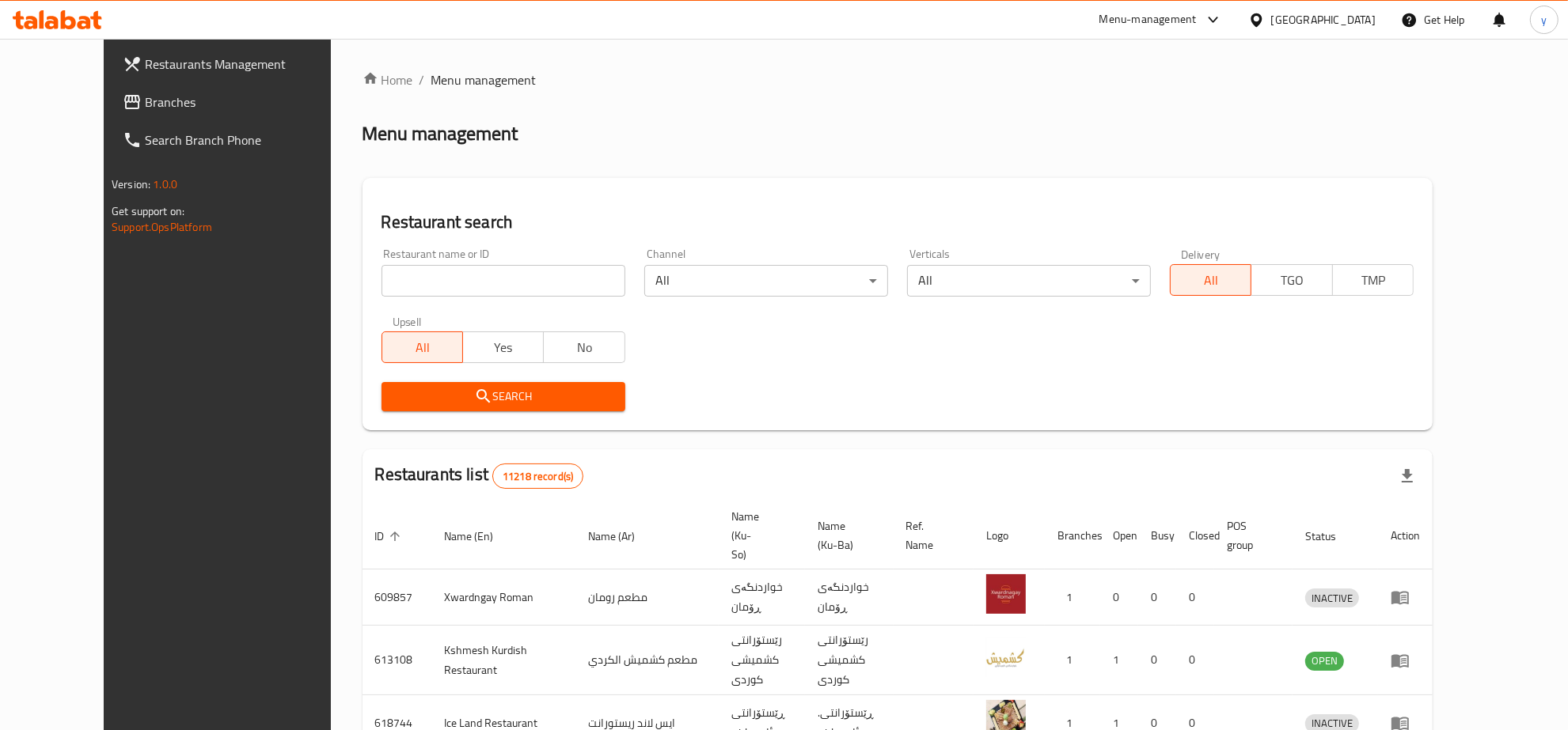
click at [145, 99] on span "Branches" at bounding box center [249, 102] width 208 height 19
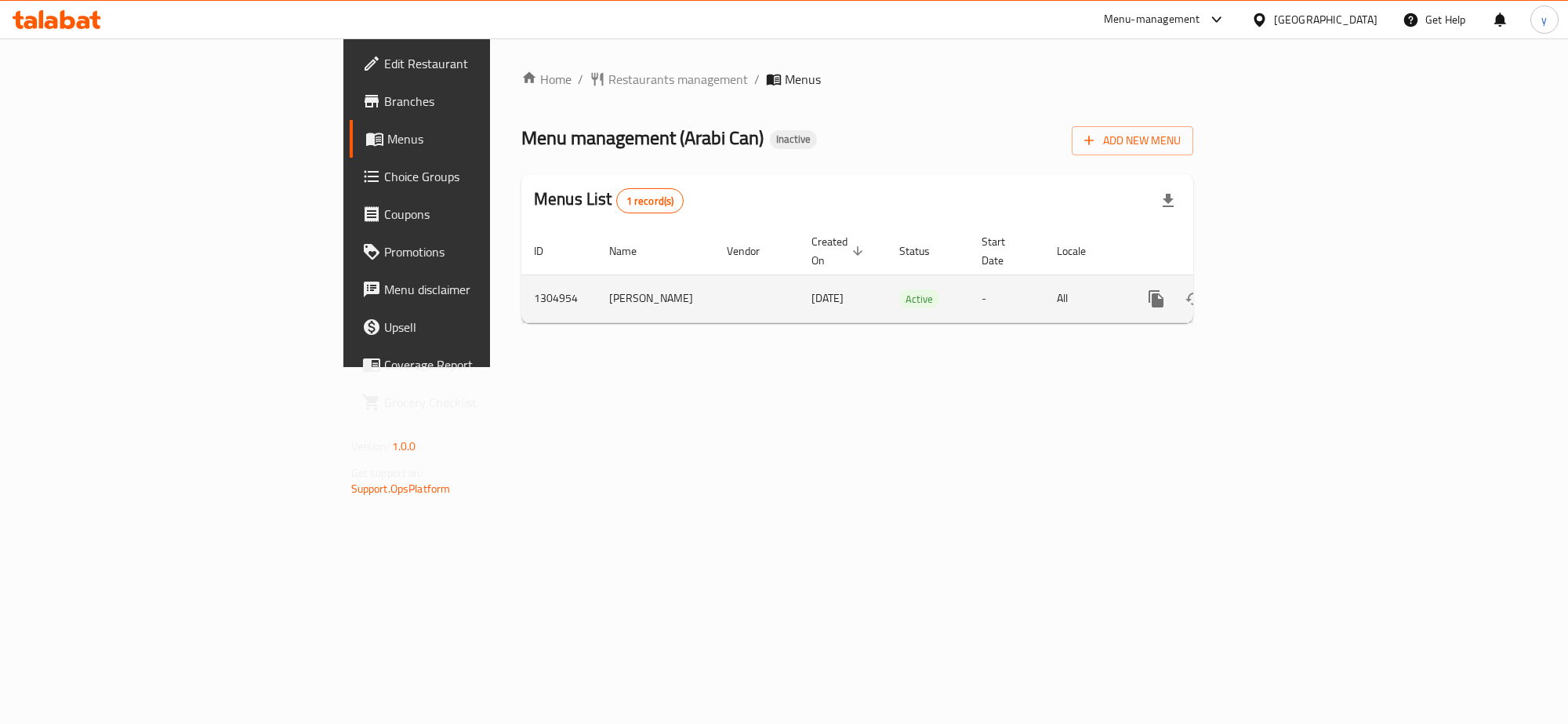
click at [1279, 290] on icon "enhanced table" at bounding box center [1269, 299] width 19 height 19
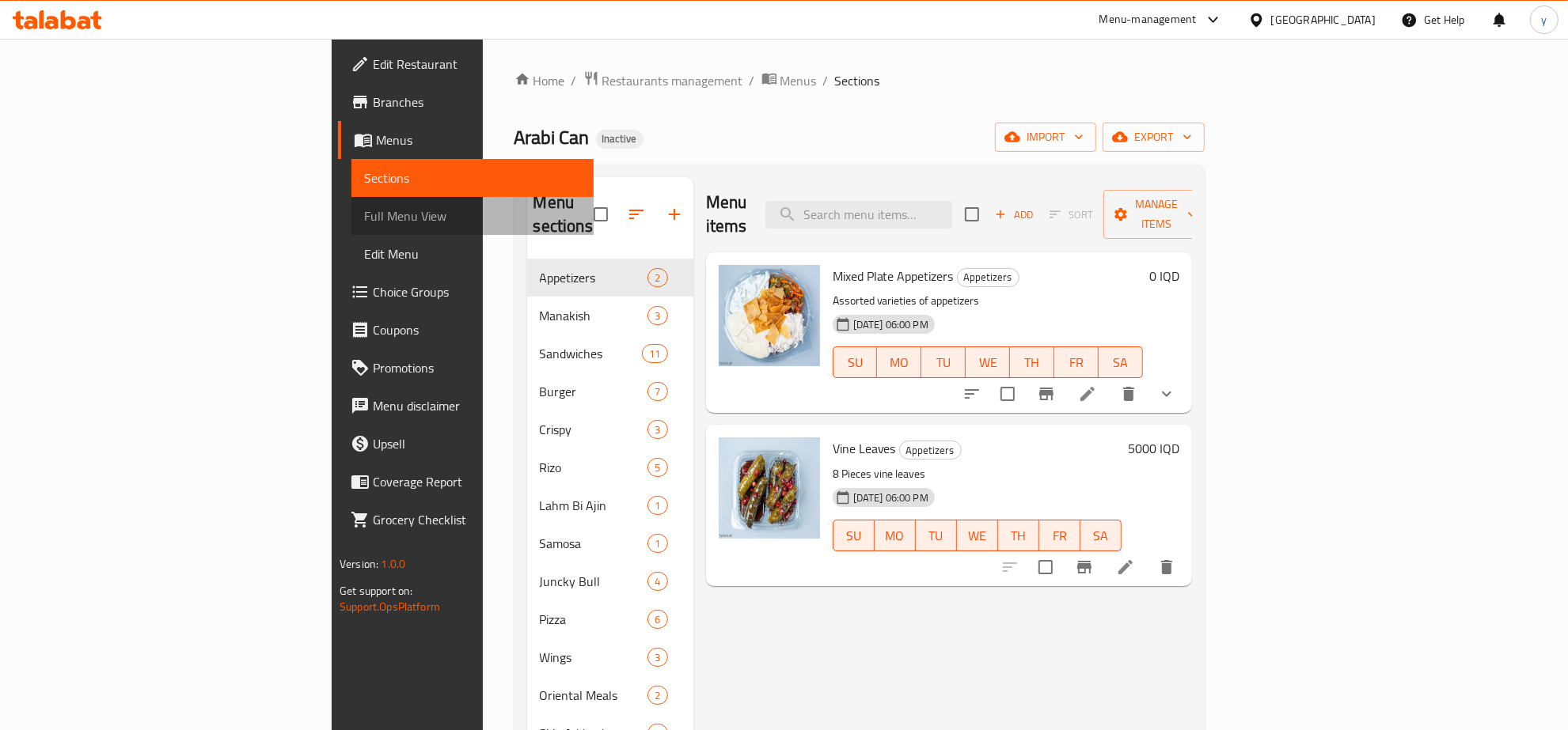
click at [364, 220] on span "Full Menu View" at bounding box center [472, 216] width 217 height 19
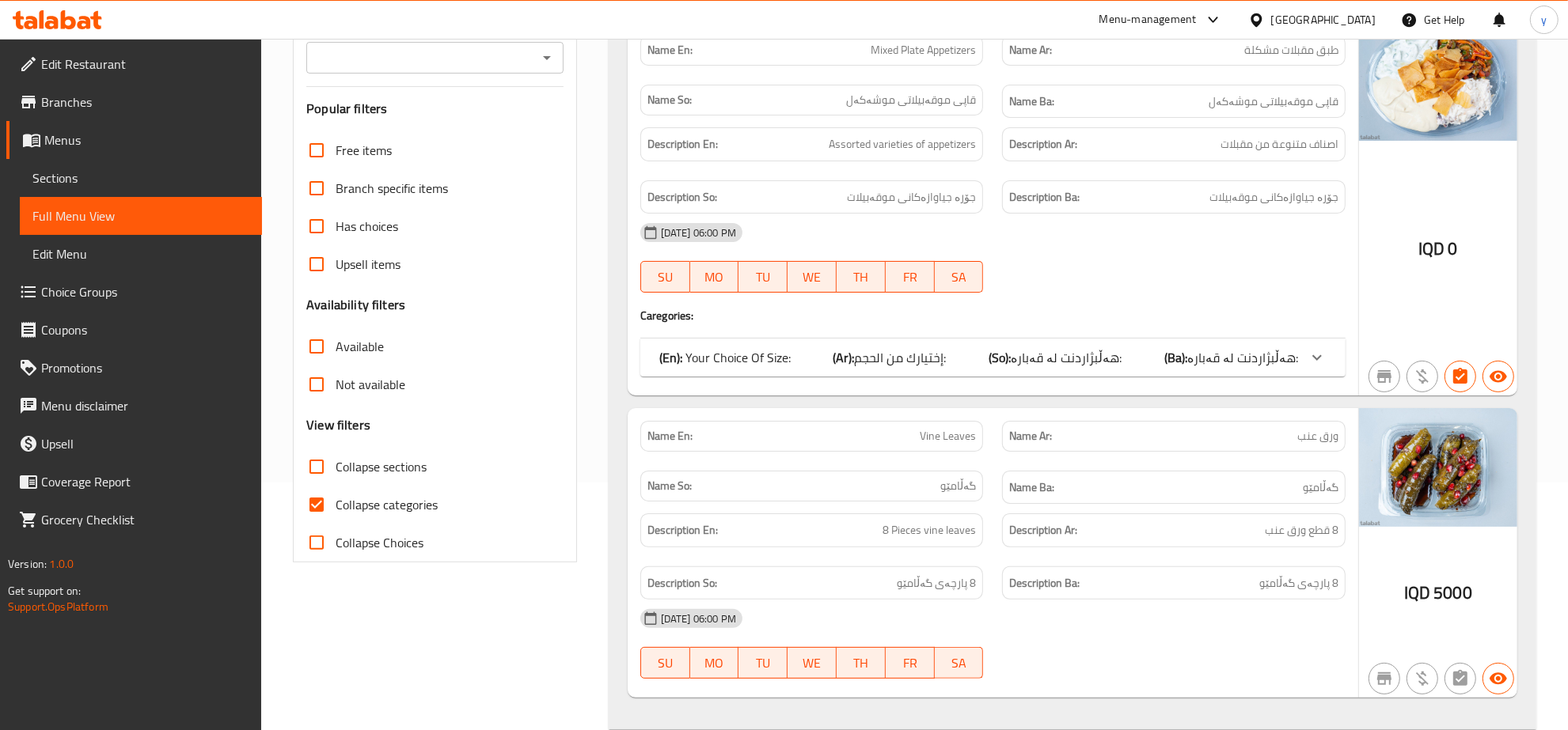
scroll to position [329, 0]
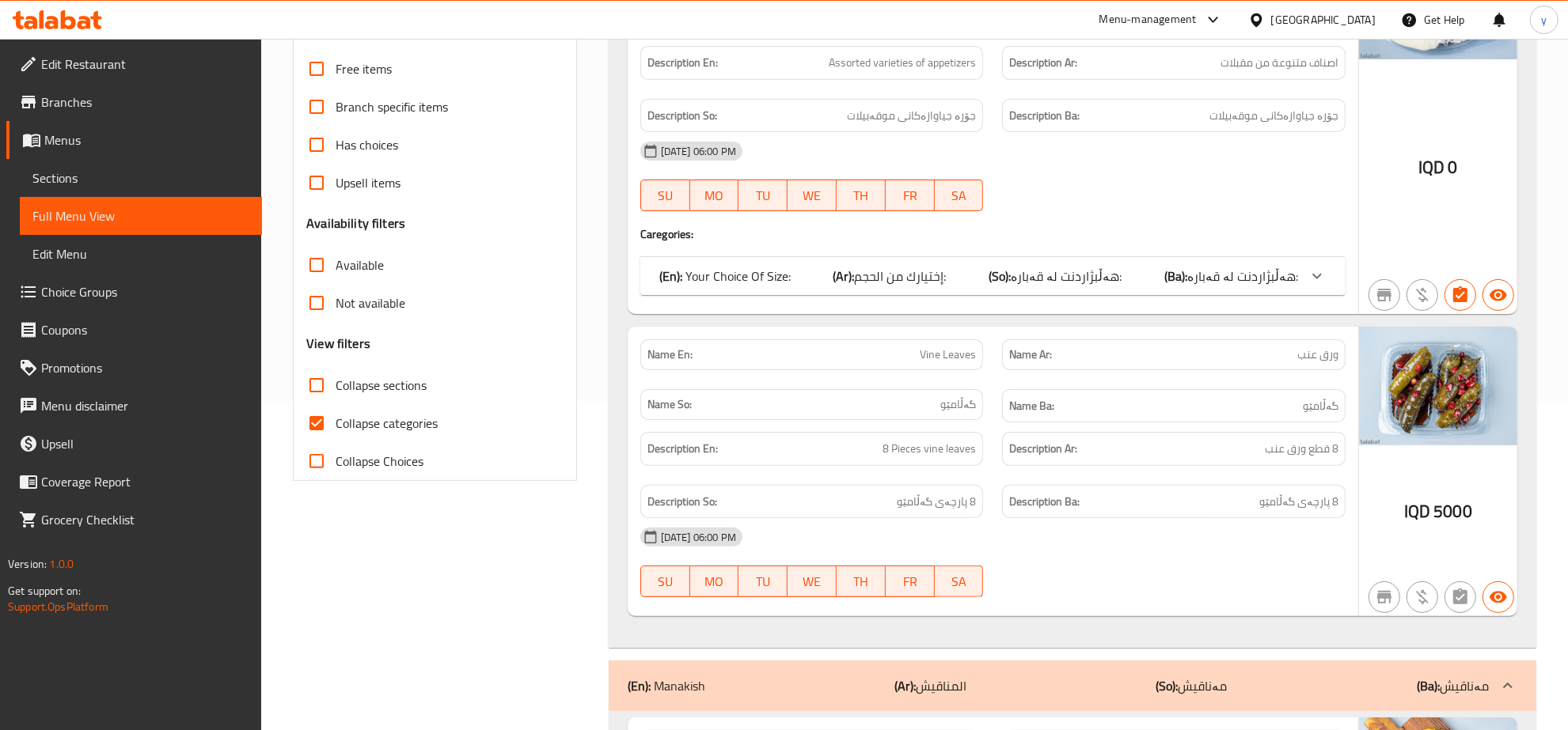
click at [320, 419] on input "Collapse categories" at bounding box center [316, 423] width 38 height 38
checkbox input "false"
click at [317, 393] on input "Collapse sections" at bounding box center [316, 385] width 38 height 38
checkbox input "true"
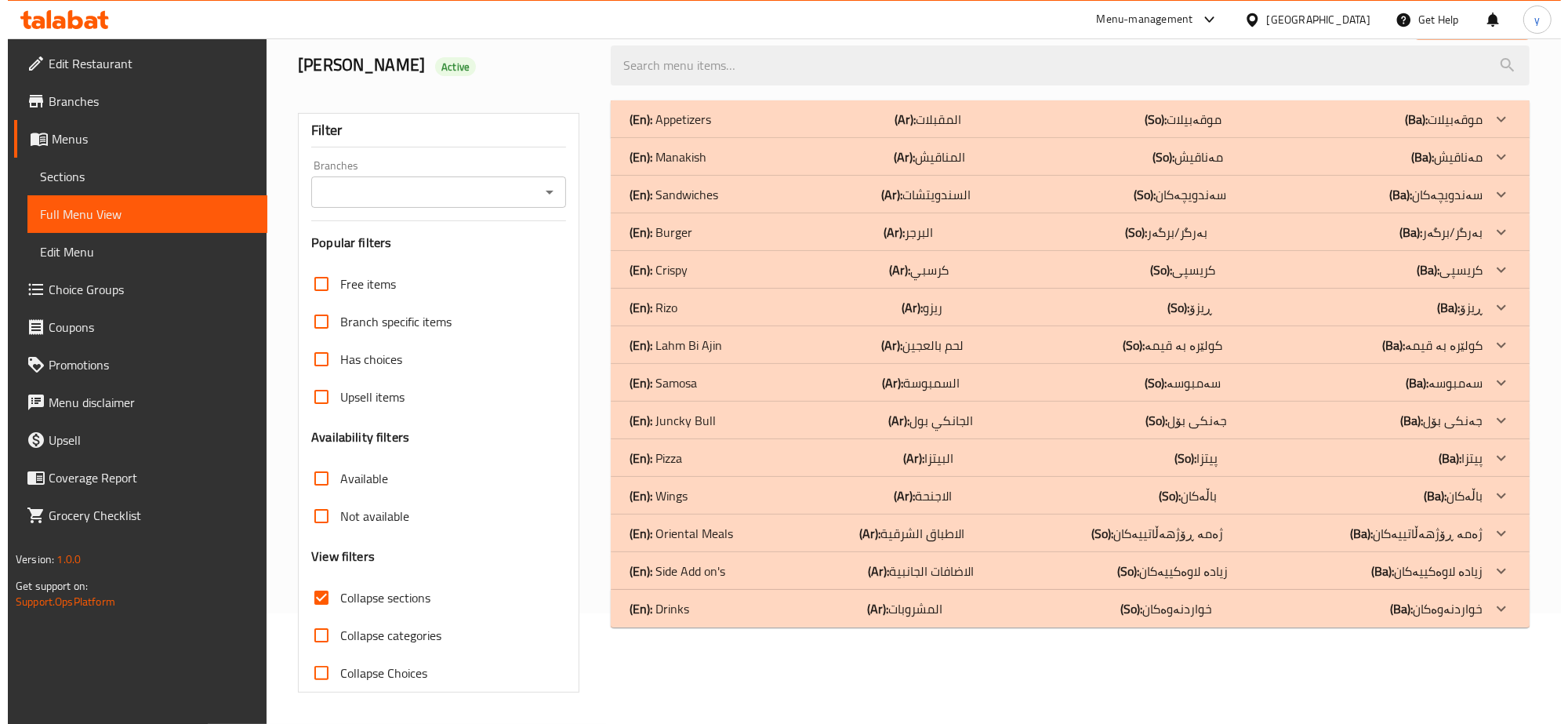
scroll to position [0, 0]
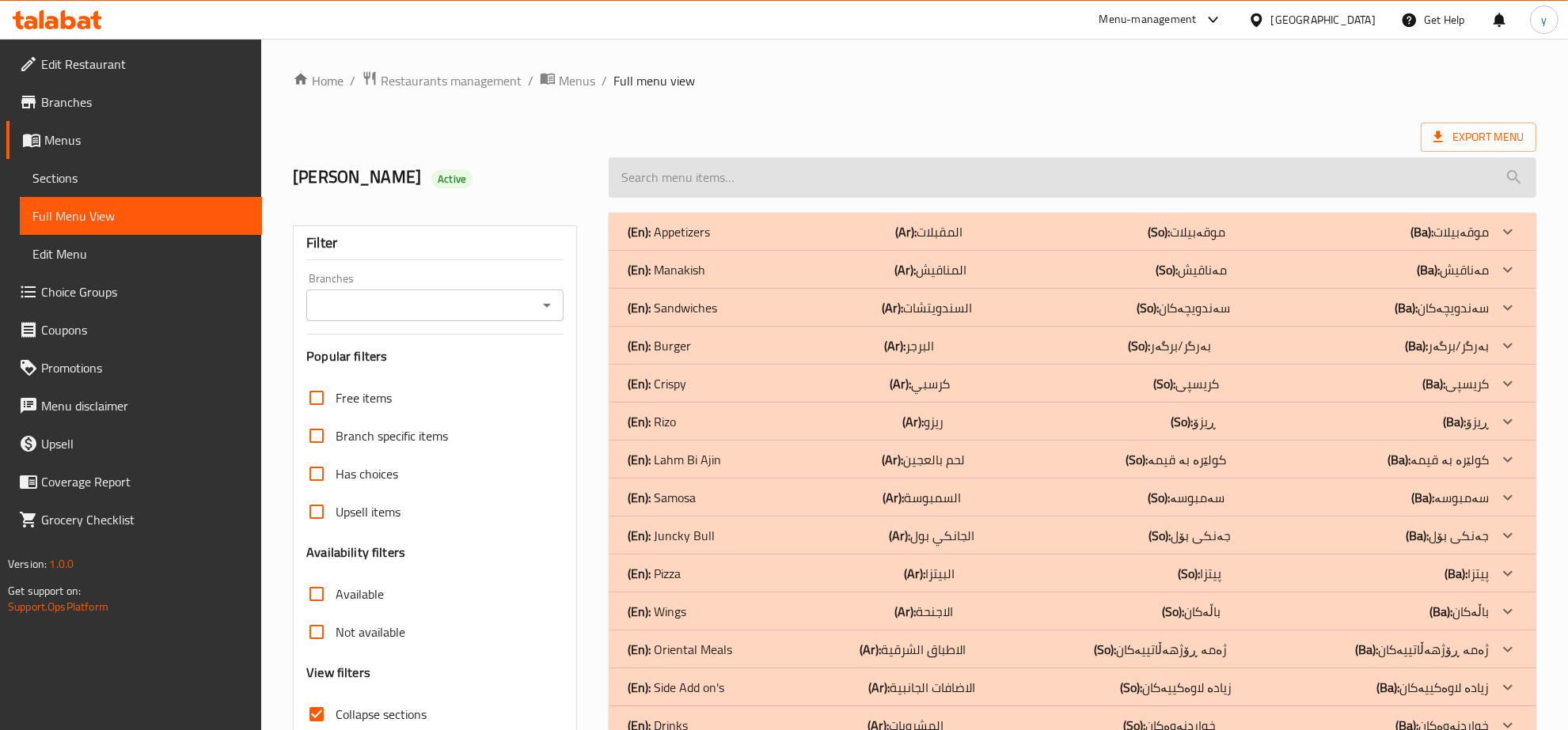
click at [837, 184] on input "search" at bounding box center [1072, 177] width 928 height 41
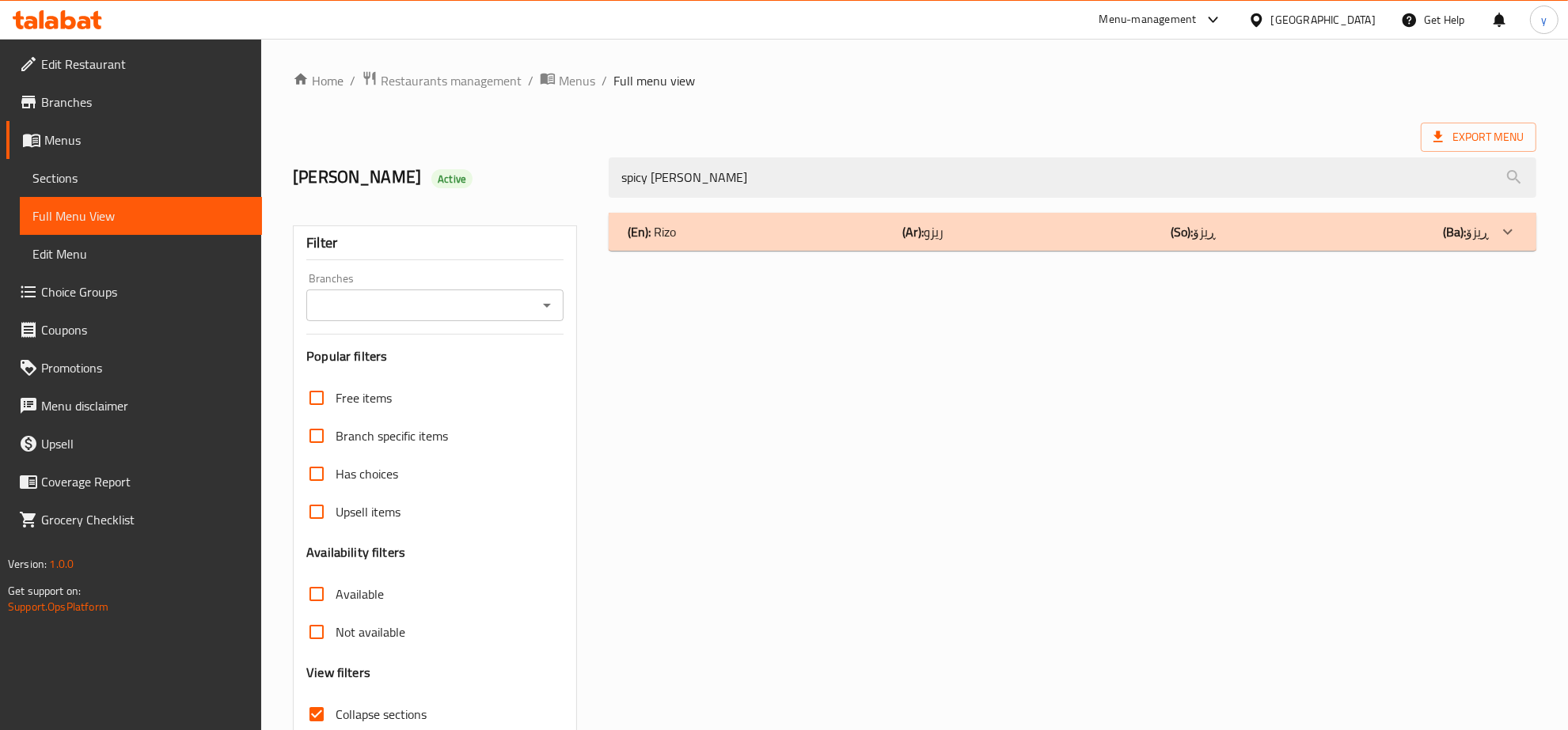
type input "spicy [PERSON_NAME]"
click at [1097, 227] on div "(En): [PERSON_NAME] (Ar): ريزو (So): ڕیزۆ (Ba): ڕیزۆ" at bounding box center [1058, 232] width 861 height 19
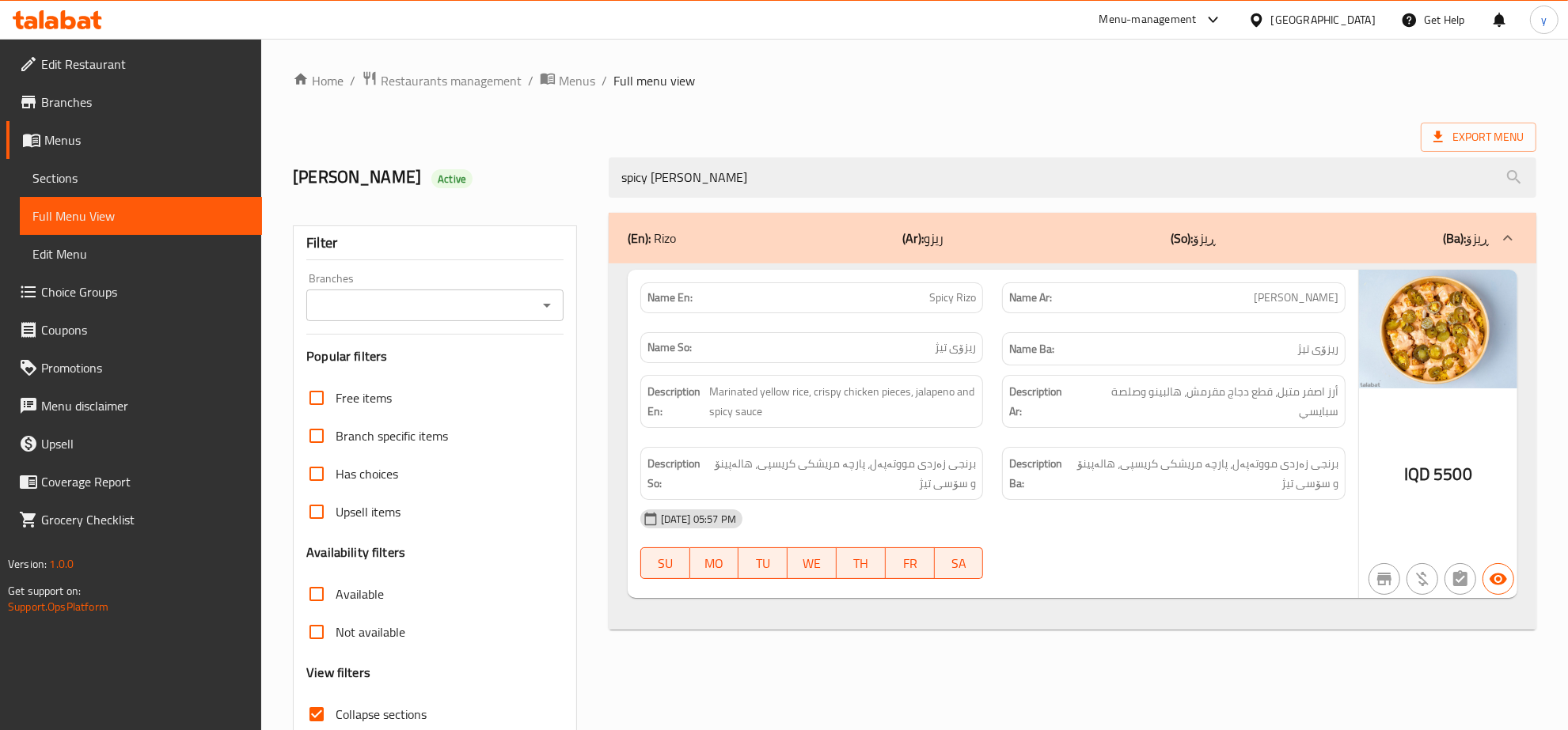
click at [539, 309] on icon "Open" at bounding box center [547, 305] width 19 height 19
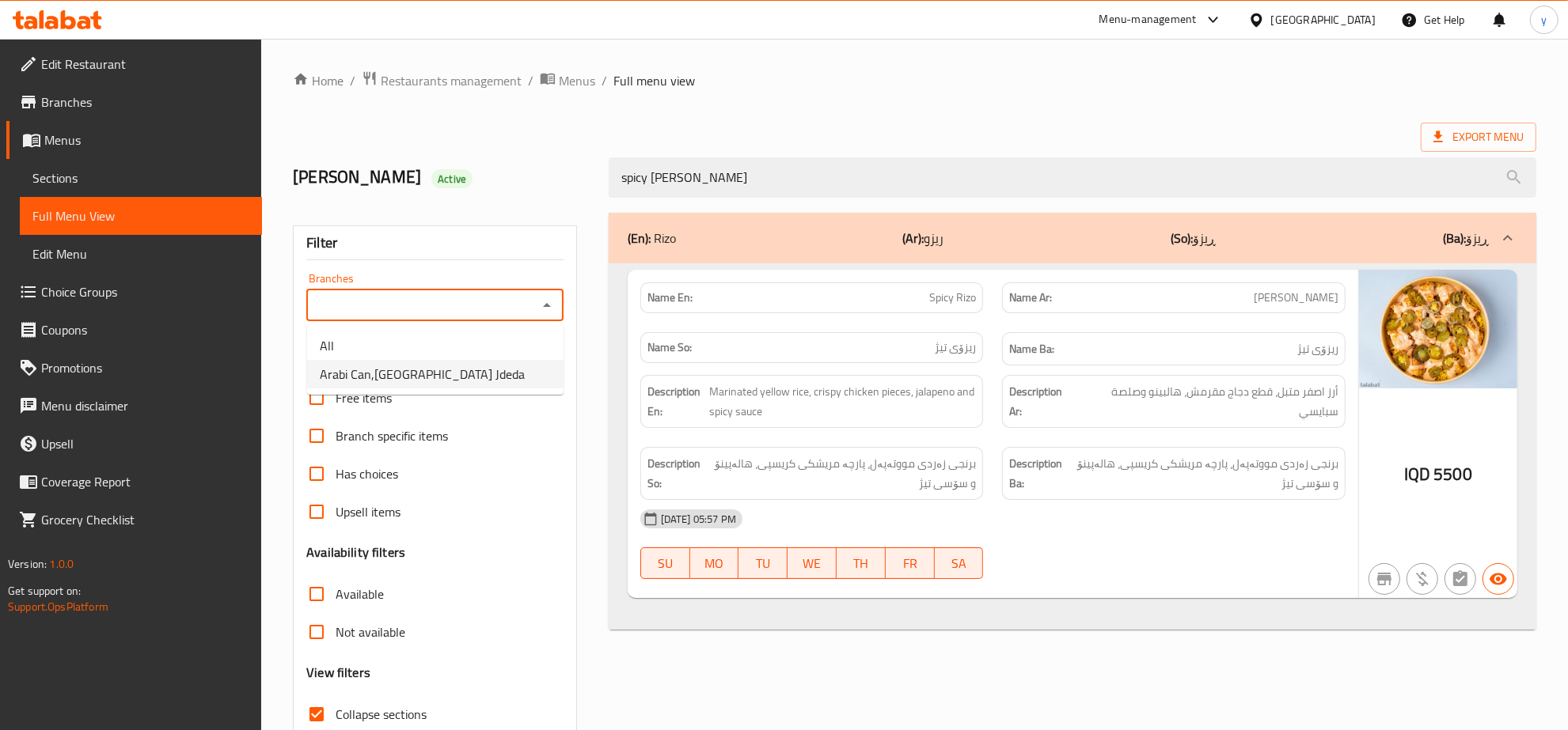
click at [443, 380] on span "Arabi Can,[GEOGRAPHIC_DATA] Jdeda" at bounding box center [421, 374] width 205 height 19
type input "Arabi Can,[GEOGRAPHIC_DATA] Jdeda"
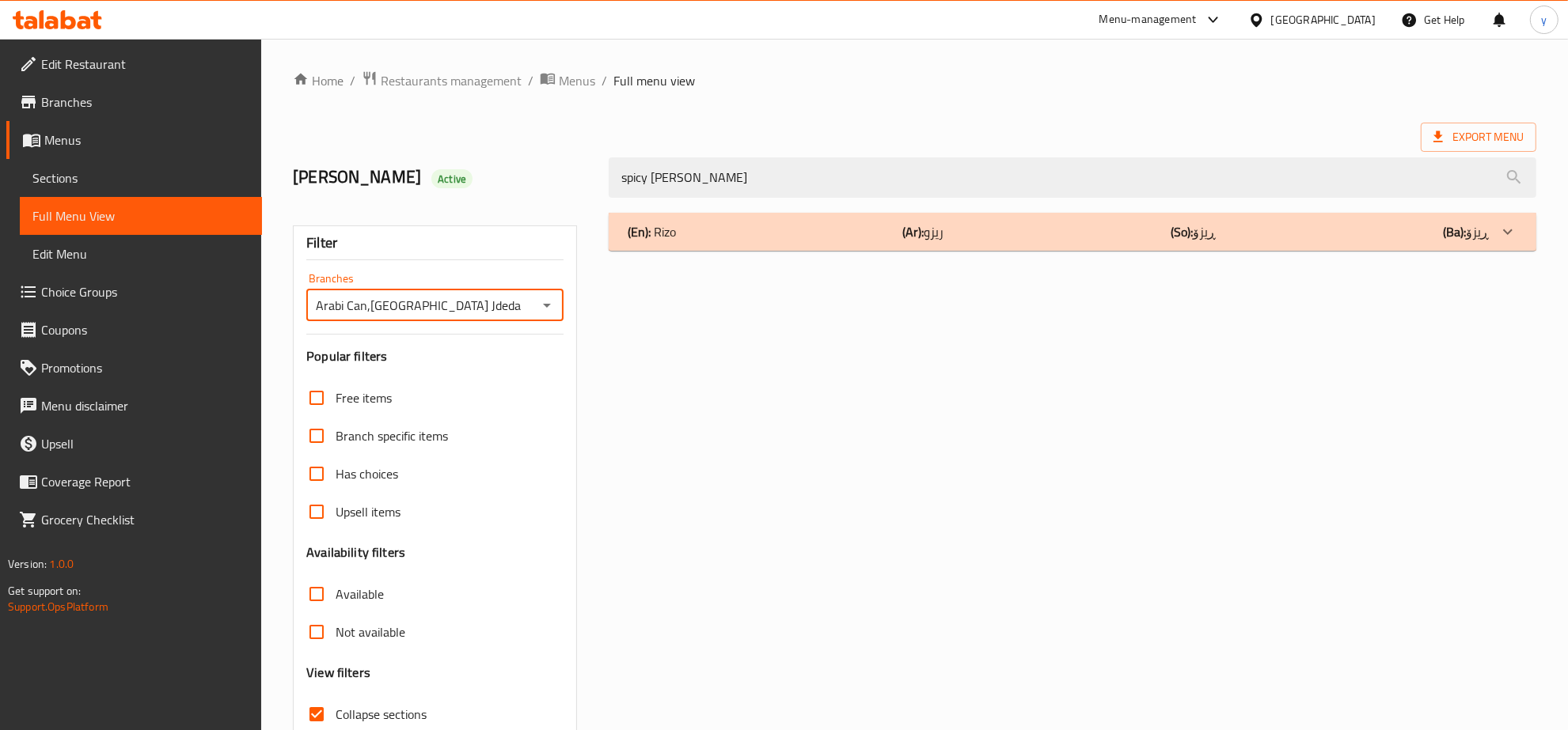
click at [741, 241] on div "(En): [PERSON_NAME] (Ar): ريزو (So): ڕیزۆ (Ba): ڕیزۆ" at bounding box center [1058, 232] width 861 height 19
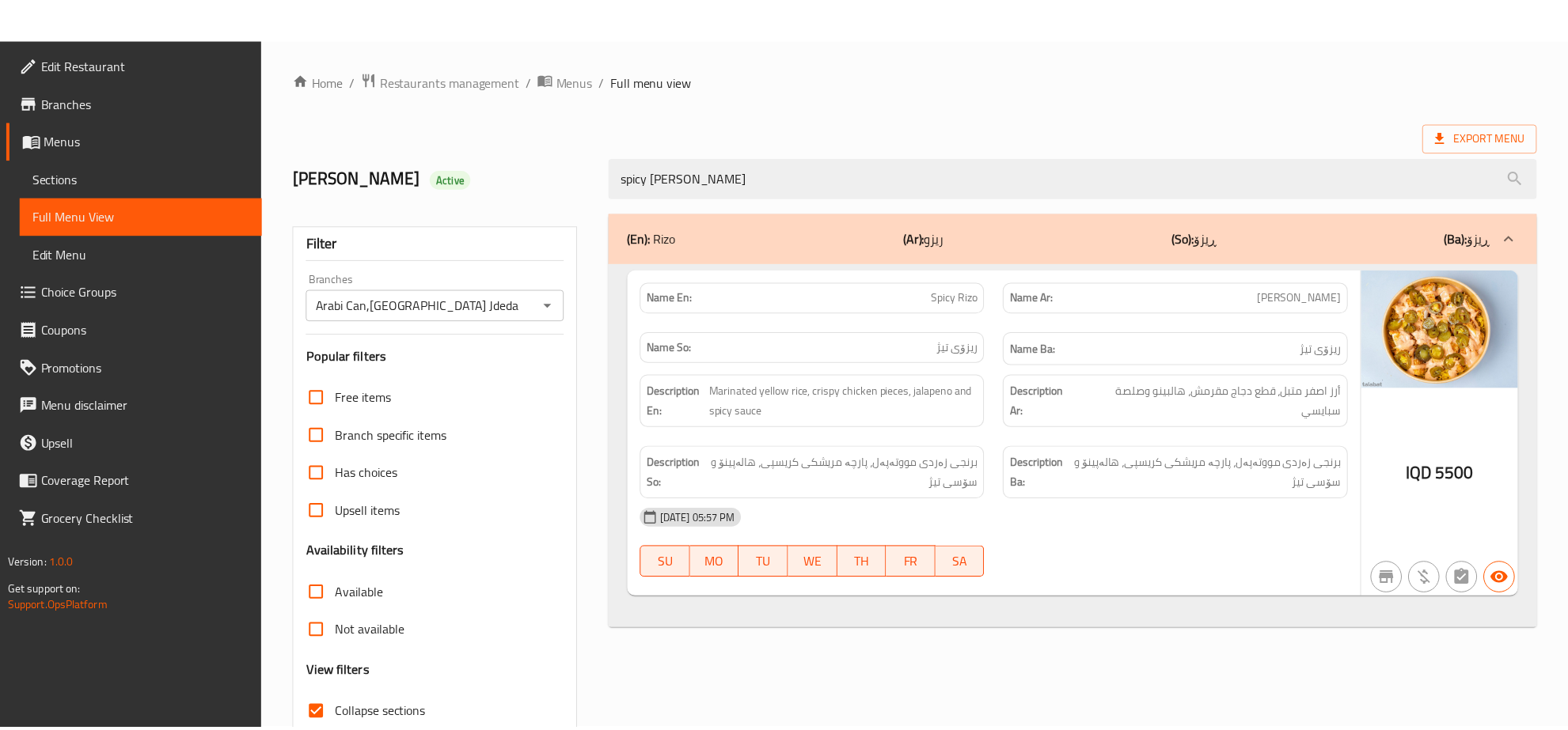
scroll to position [111, 0]
